Goal: Task Accomplishment & Management: Manage account settings

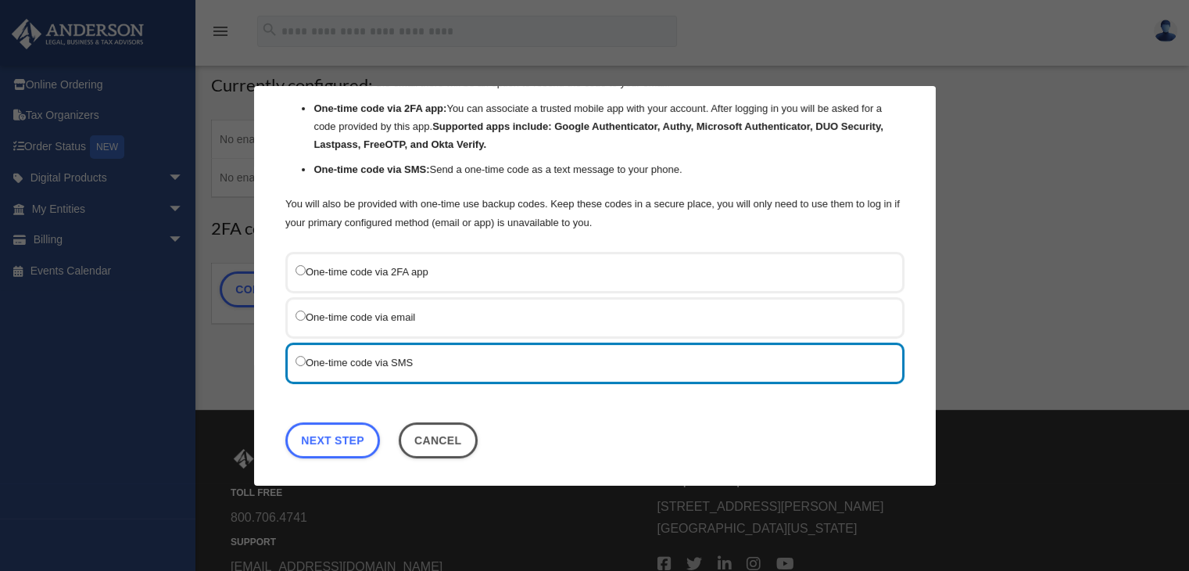
scroll to position [156, 0]
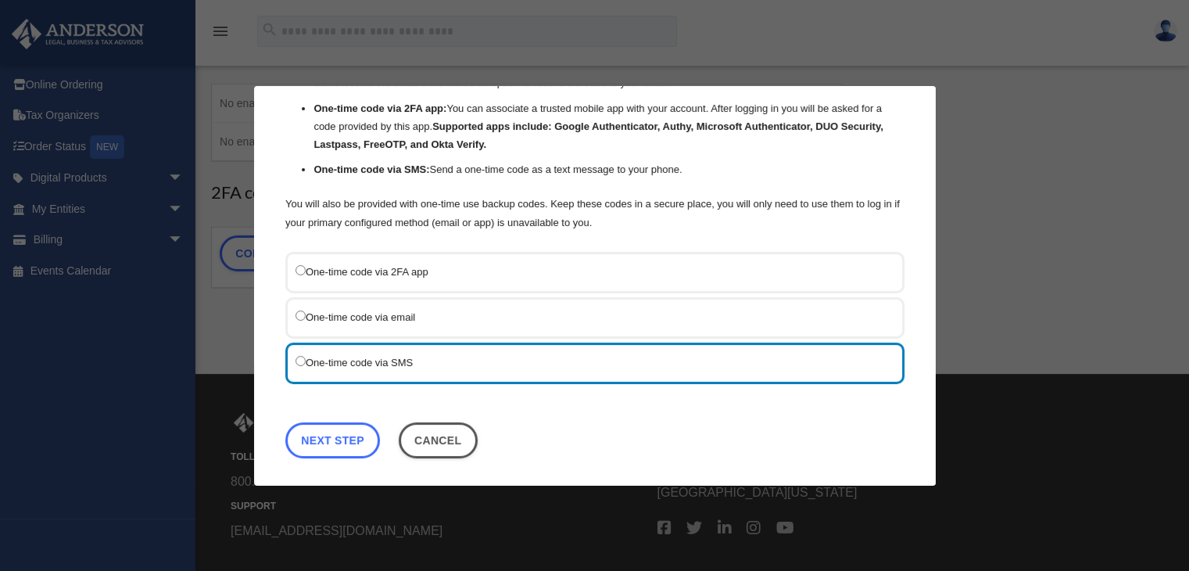
click at [350, 434] on link "Next Step" at bounding box center [332, 439] width 95 height 36
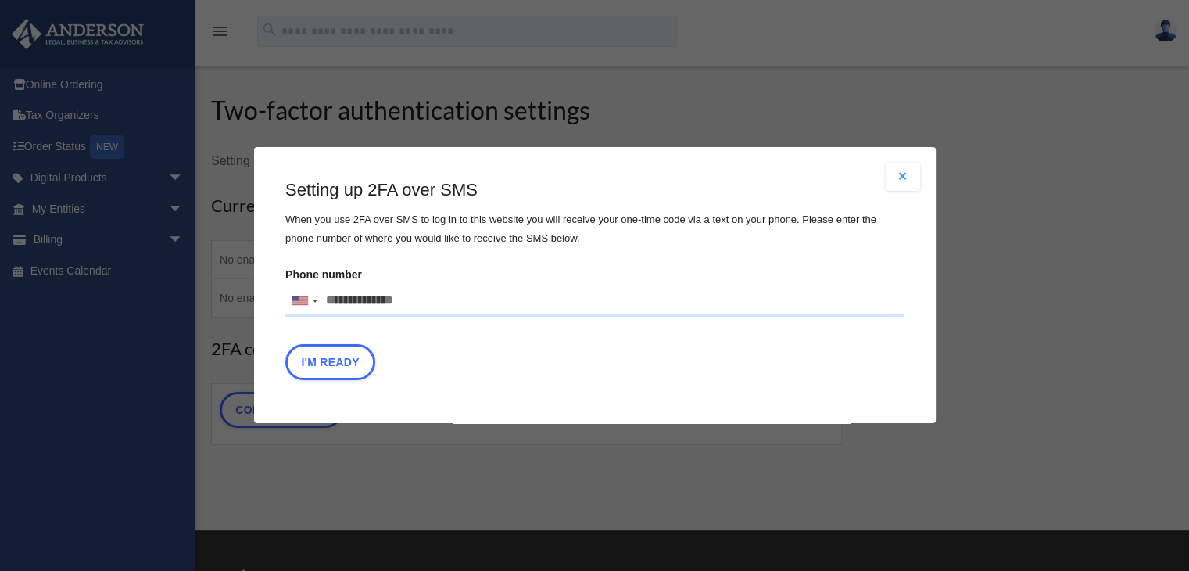
click at [341, 302] on input "Phone number United States +1 United Kingdom +44 Afghanistan (‫افغانستان‬‎) +93…" at bounding box center [594, 300] width 619 height 31
type input "**********"
click at [328, 356] on button "I'm Ready" at bounding box center [330, 363] width 90 height 36
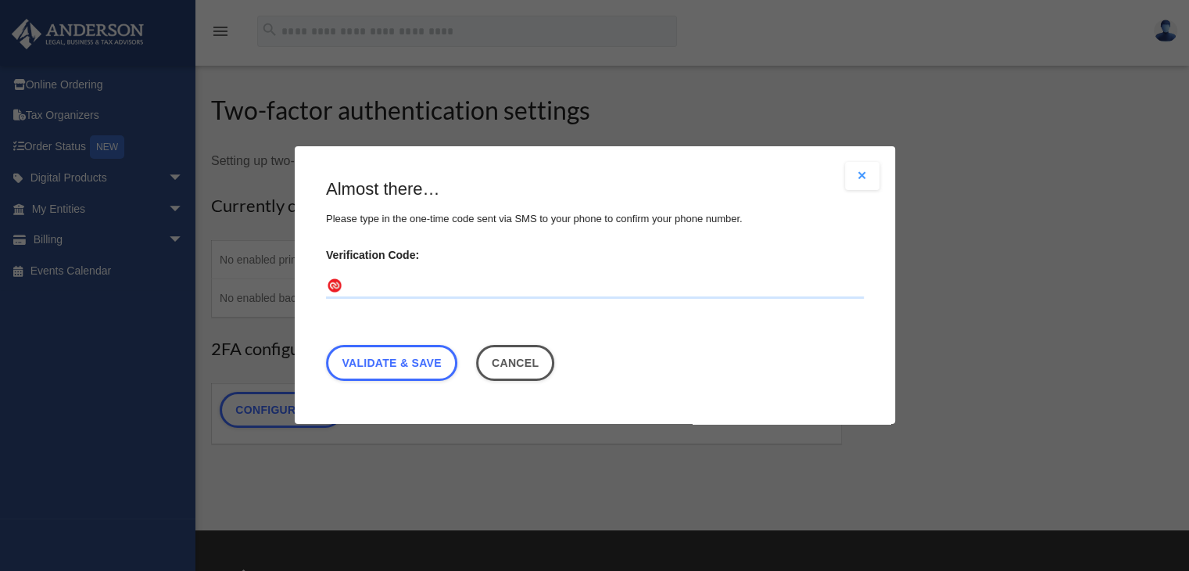
click at [417, 283] on input "Verification Code:" at bounding box center [595, 286] width 538 height 25
click at [435, 285] on input "Verification Code:" at bounding box center [595, 286] width 538 height 25
type input "******"
click at [437, 357] on link "Validate & Save" at bounding box center [391, 364] width 131 height 36
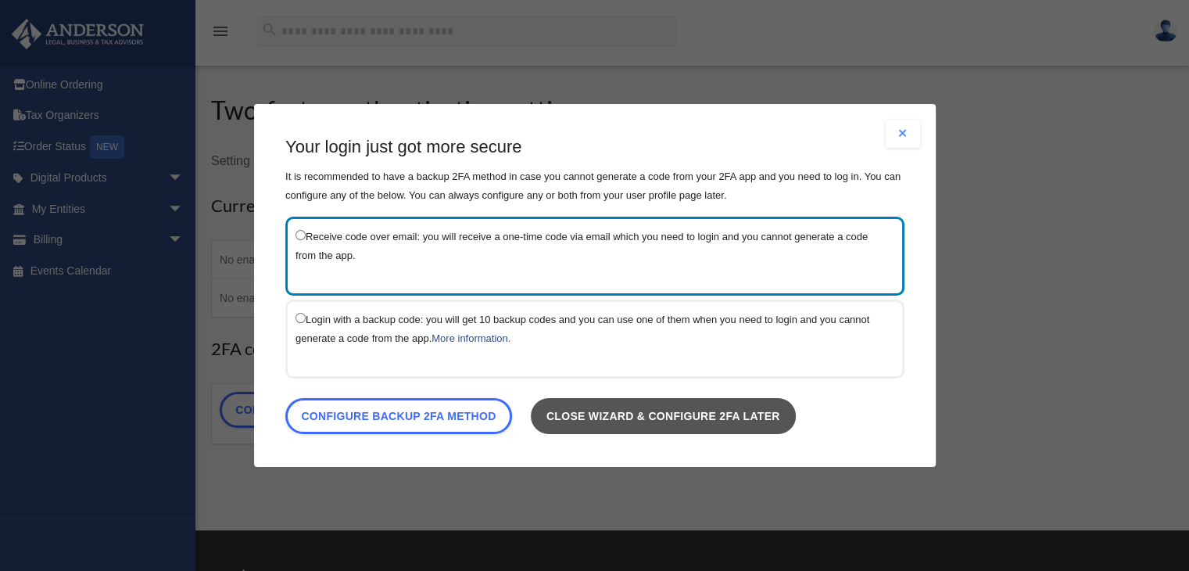
click at [760, 417] on link "Close wizard & configure 2FA later" at bounding box center [662, 416] width 265 height 36
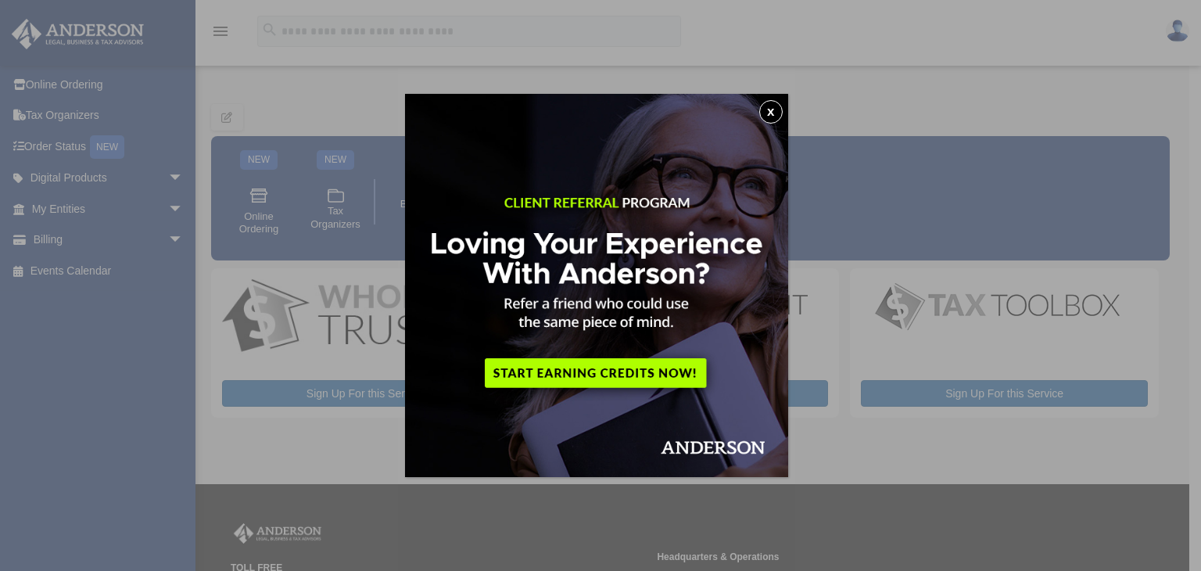
click at [776, 113] on button "x" at bounding box center [770, 111] width 23 height 23
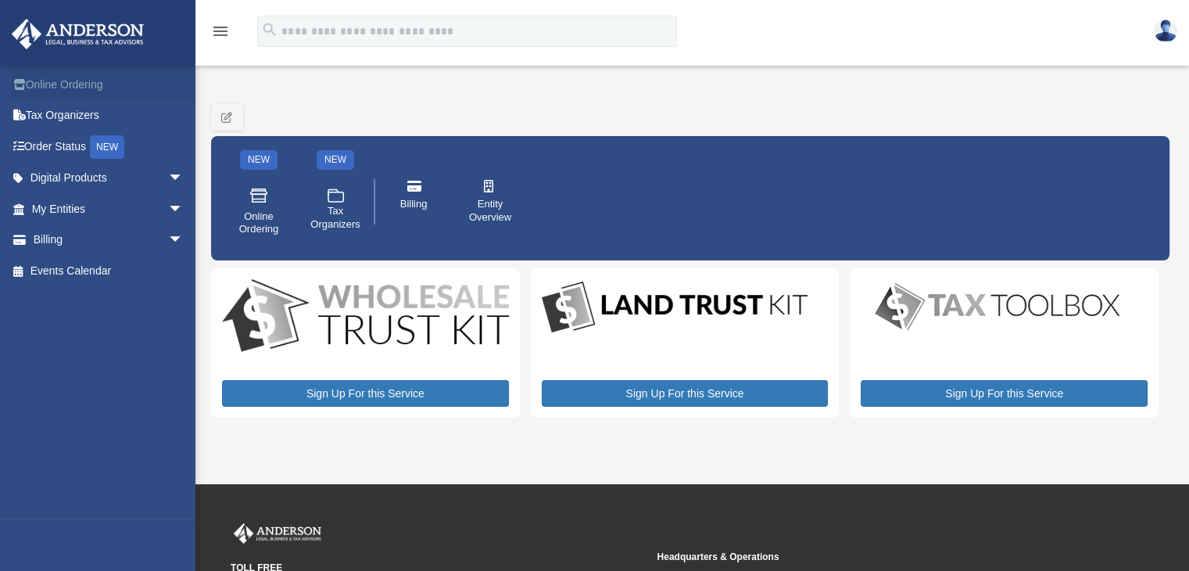
click at [62, 83] on link "Online Ordering" at bounding box center [109, 84] width 196 height 31
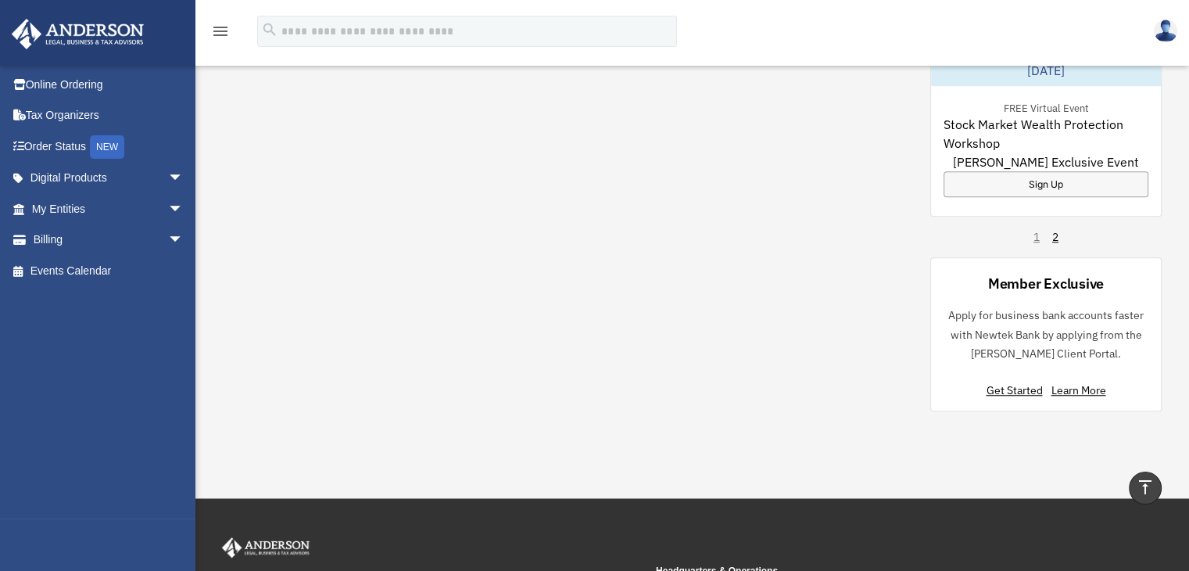
scroll to position [1141, 0]
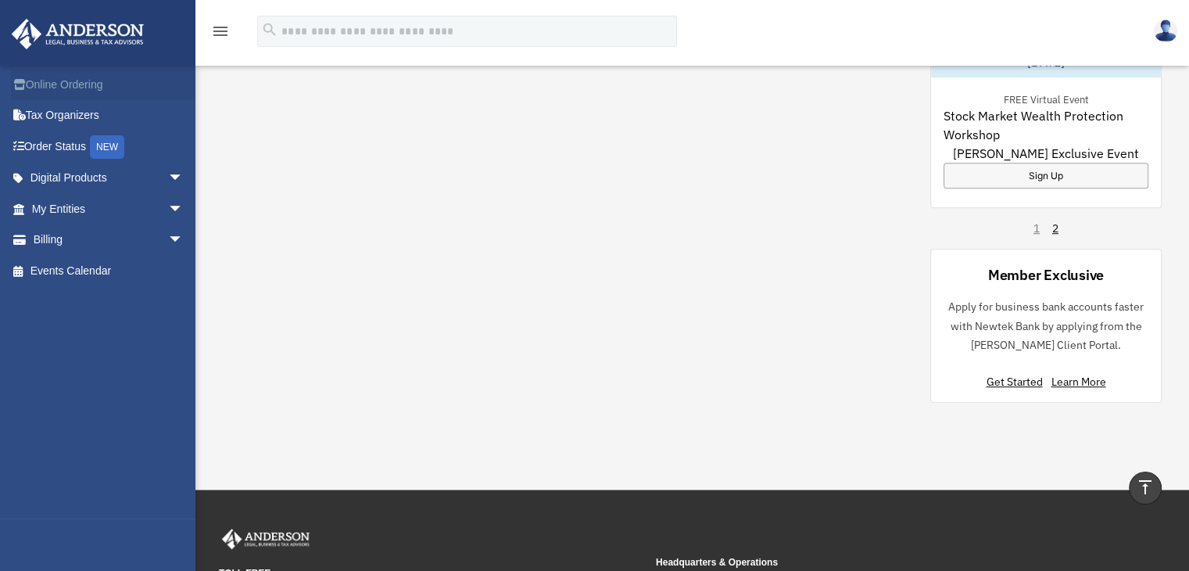
click at [91, 82] on link "Online Ordering" at bounding box center [109, 84] width 196 height 31
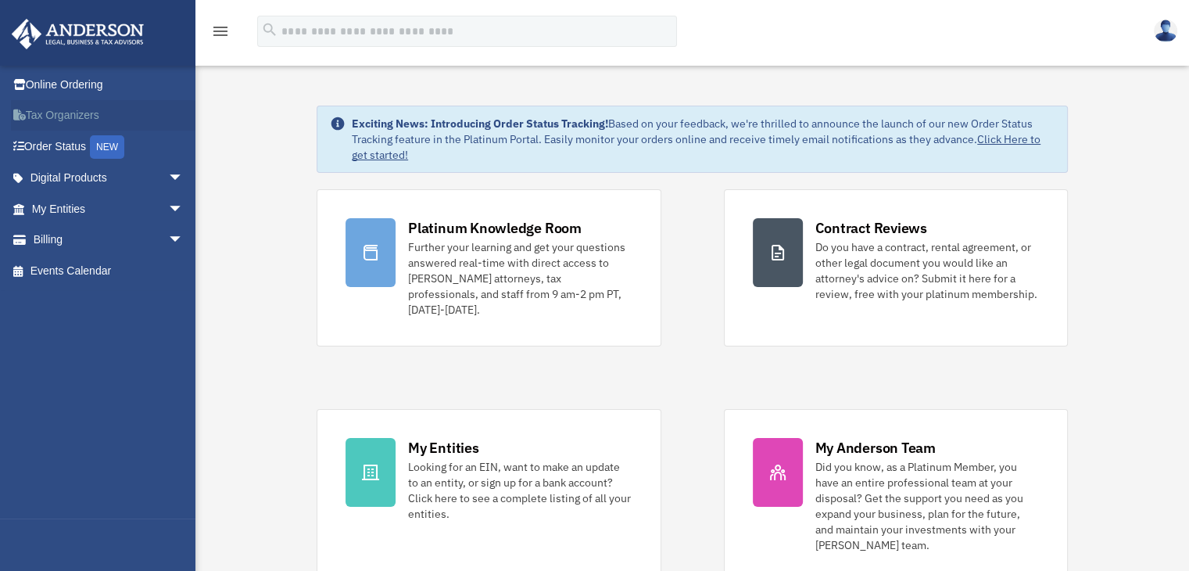
click at [55, 118] on link "Tax Organizers" at bounding box center [109, 115] width 196 height 31
click at [168, 180] on span "arrow_drop_down" at bounding box center [183, 179] width 31 height 32
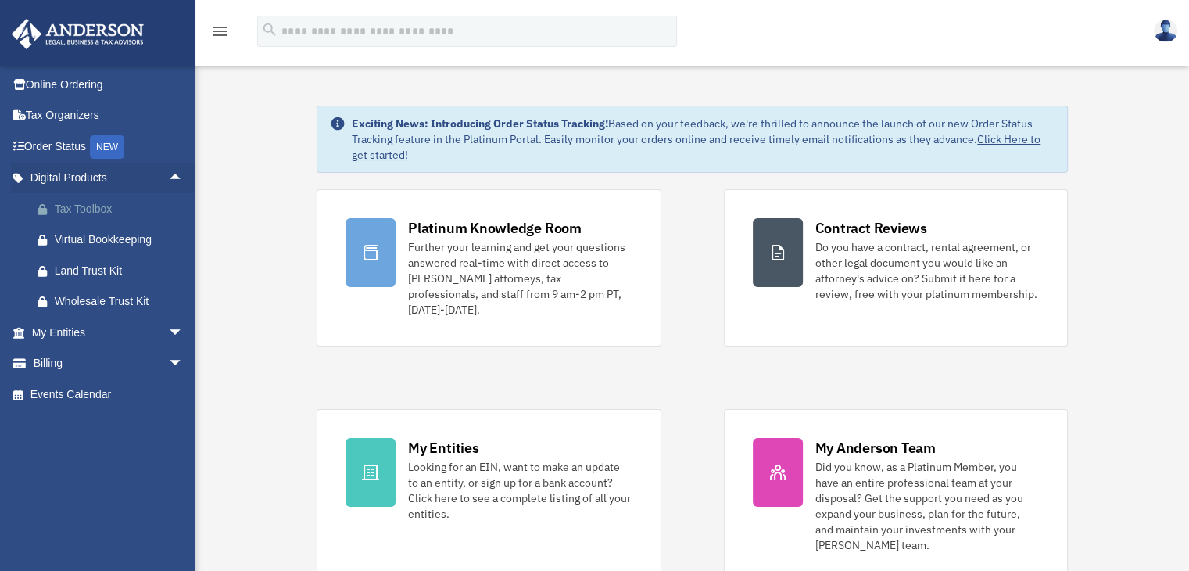
click at [88, 210] on div "Tax Toolbox" at bounding box center [121, 209] width 133 height 20
click at [168, 332] on span "arrow_drop_down" at bounding box center [183, 333] width 31 height 32
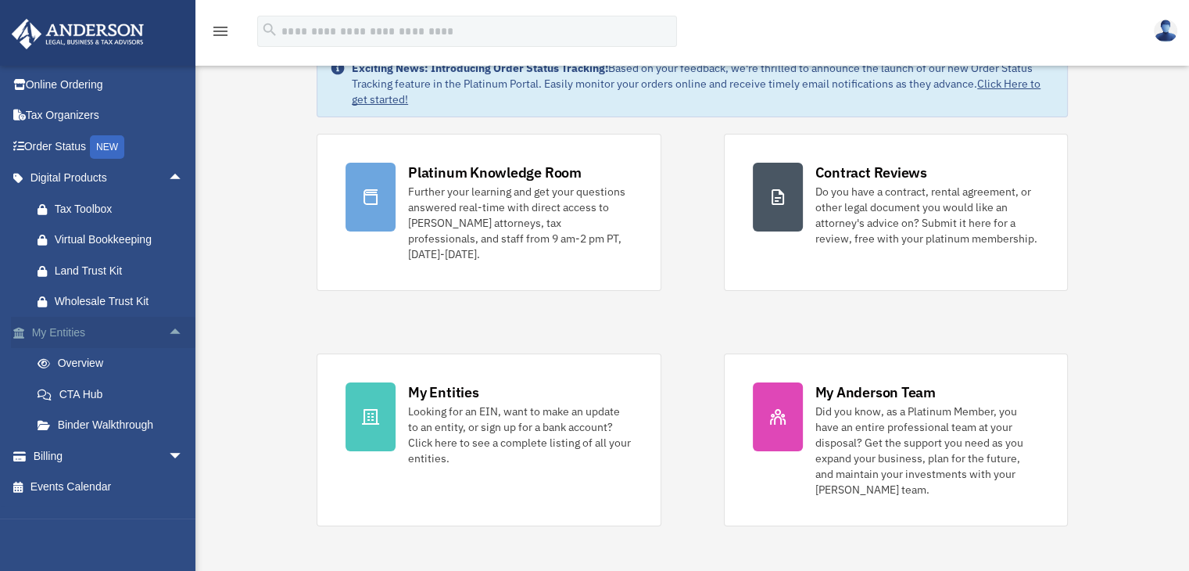
scroll to position [78, 0]
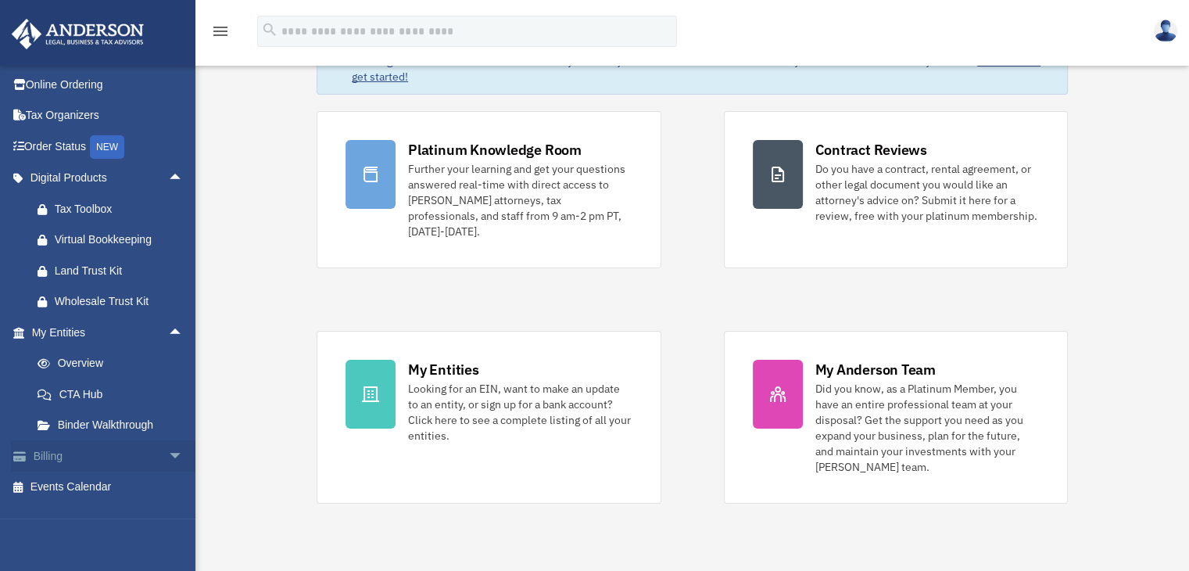
click at [168, 458] on span "arrow_drop_down" at bounding box center [183, 456] width 31 height 32
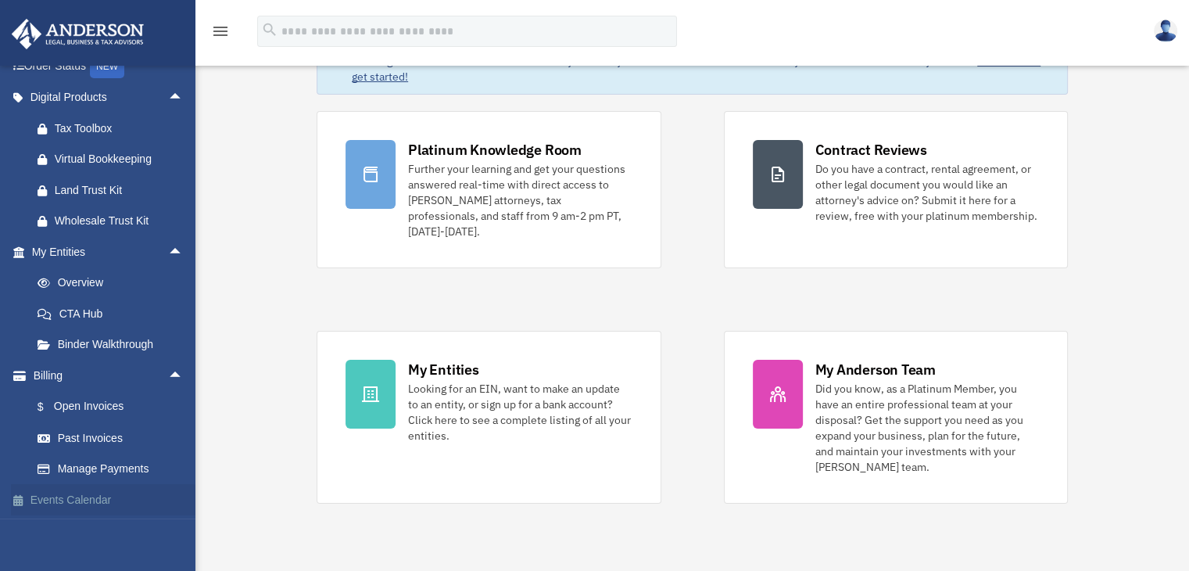
click at [87, 500] on link "Events Calendar" at bounding box center [109, 499] width 196 height 31
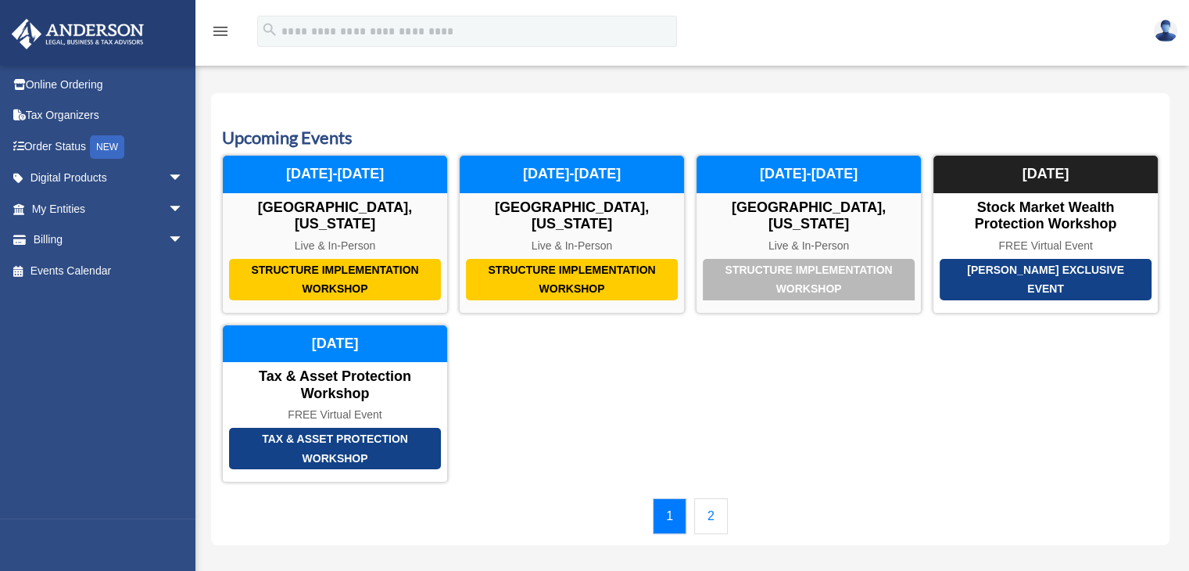
click at [1163, 38] on img at bounding box center [1165, 31] width 23 height 23
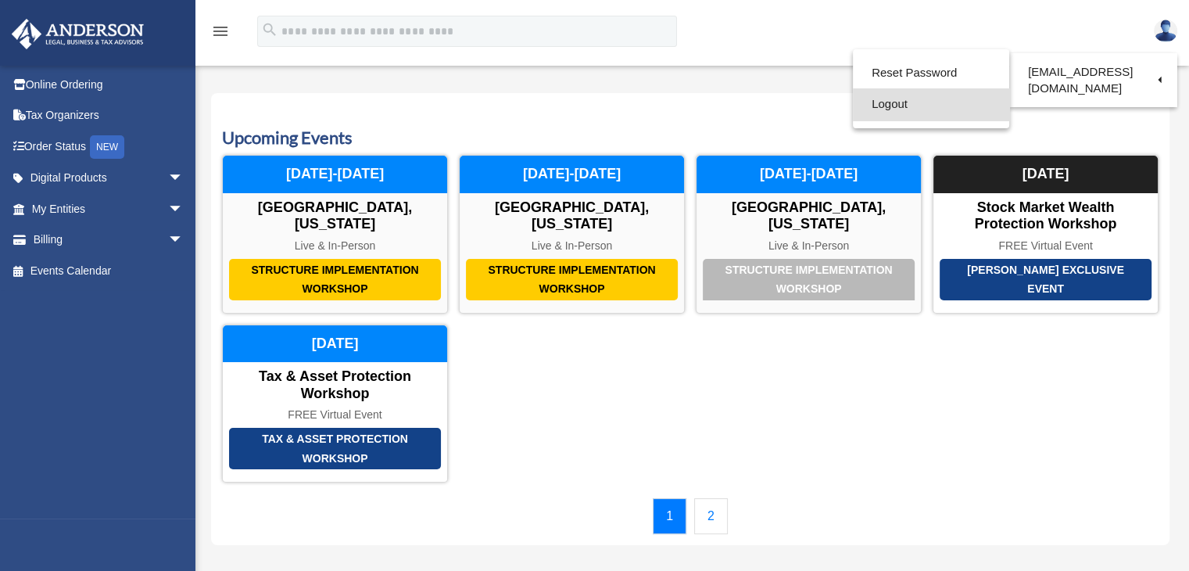
click at [901, 109] on link "Logout" at bounding box center [931, 104] width 156 height 32
